Goal: Check status: Check status

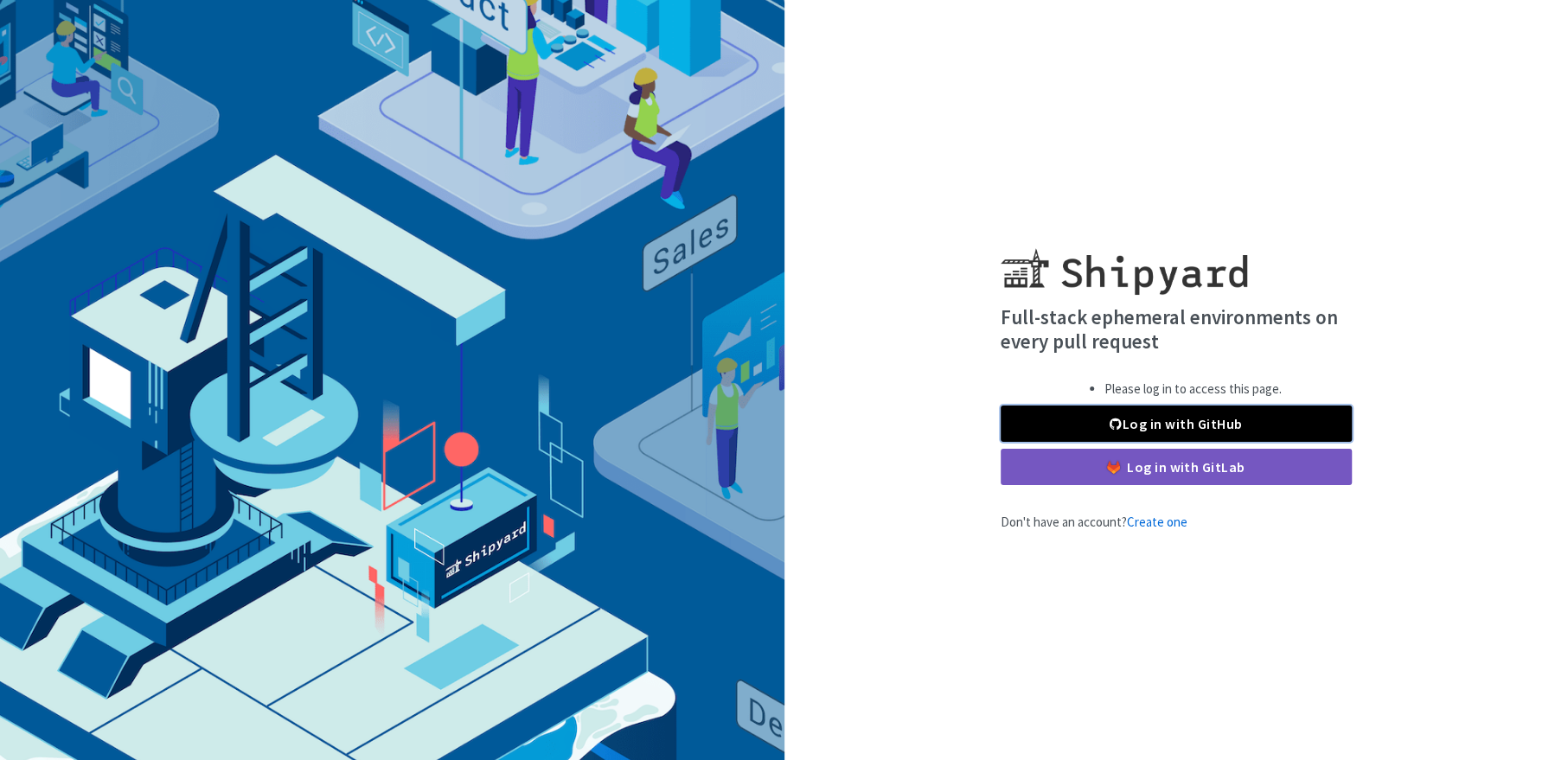
click at [1236, 427] on link "Log in with GitHub" at bounding box center [1176, 423] width 351 height 36
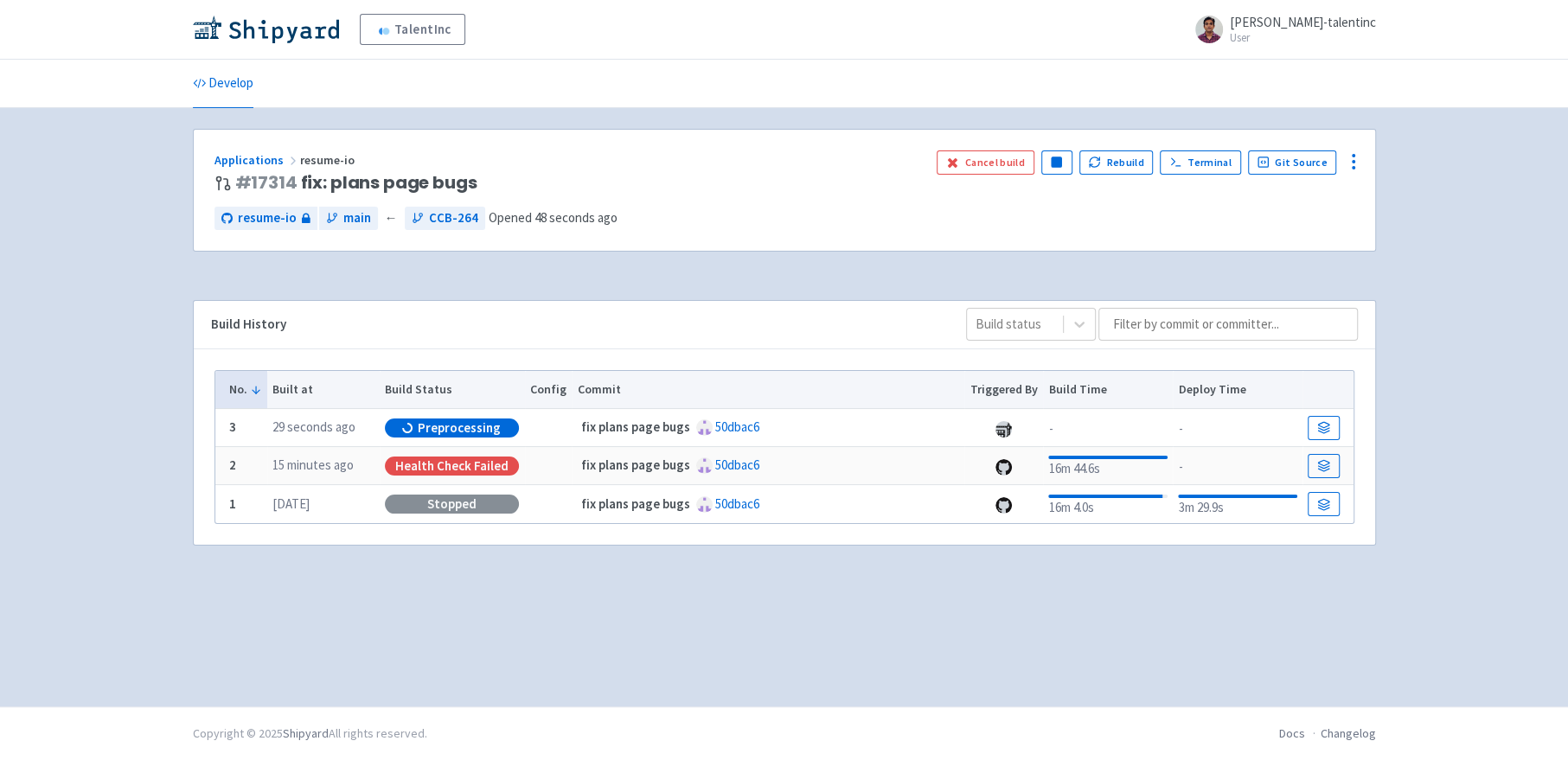
click at [730, 569] on div "Applications resume-io # 17314 fix: plans page bugs Cancel build Pause Rebuild …" at bounding box center [784, 407] width 1183 height 556
click at [1331, 456] on link at bounding box center [1324, 466] width 31 height 25
